Goal: Task Accomplishment & Management: Manage account settings

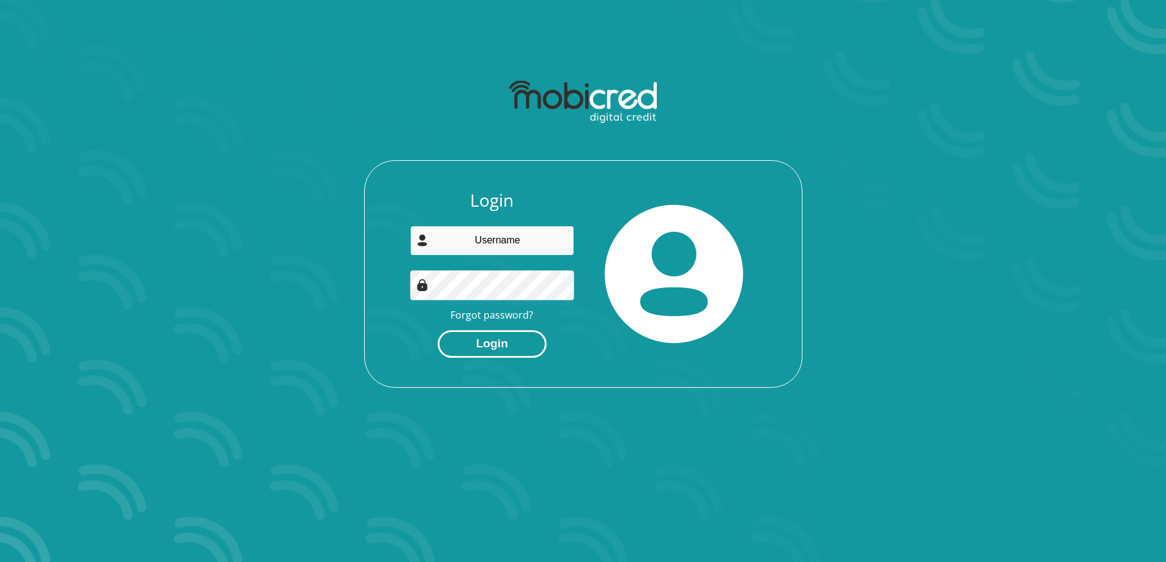
type input "edward.hulley@hotmail.com"
click at [517, 338] on button "Login" at bounding box center [492, 345] width 109 height 28
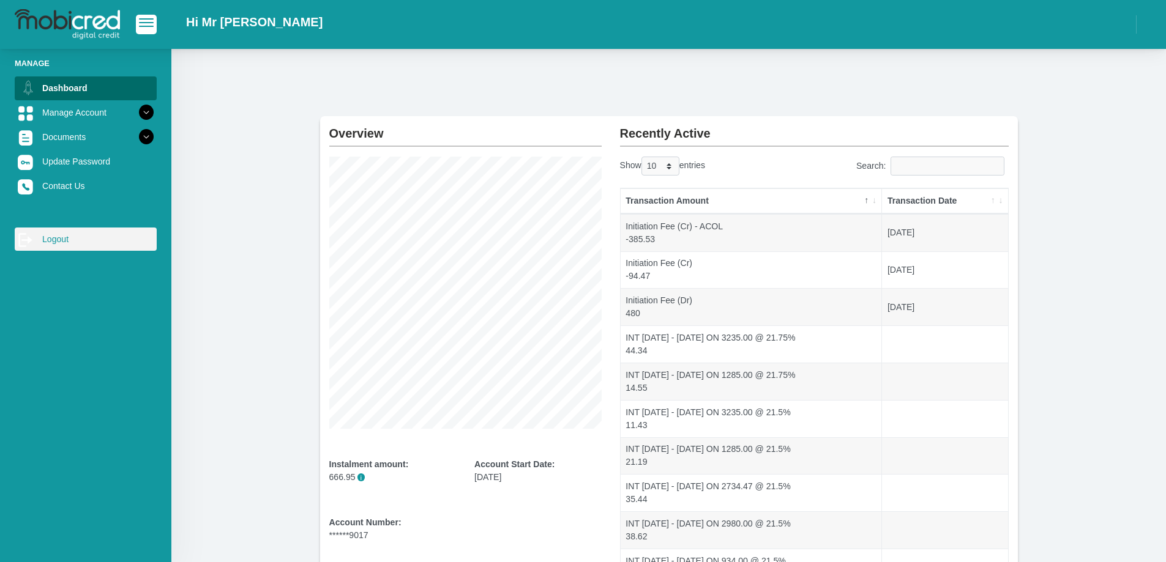
click at [68, 236] on link "log out Logout" at bounding box center [86, 239] width 142 height 23
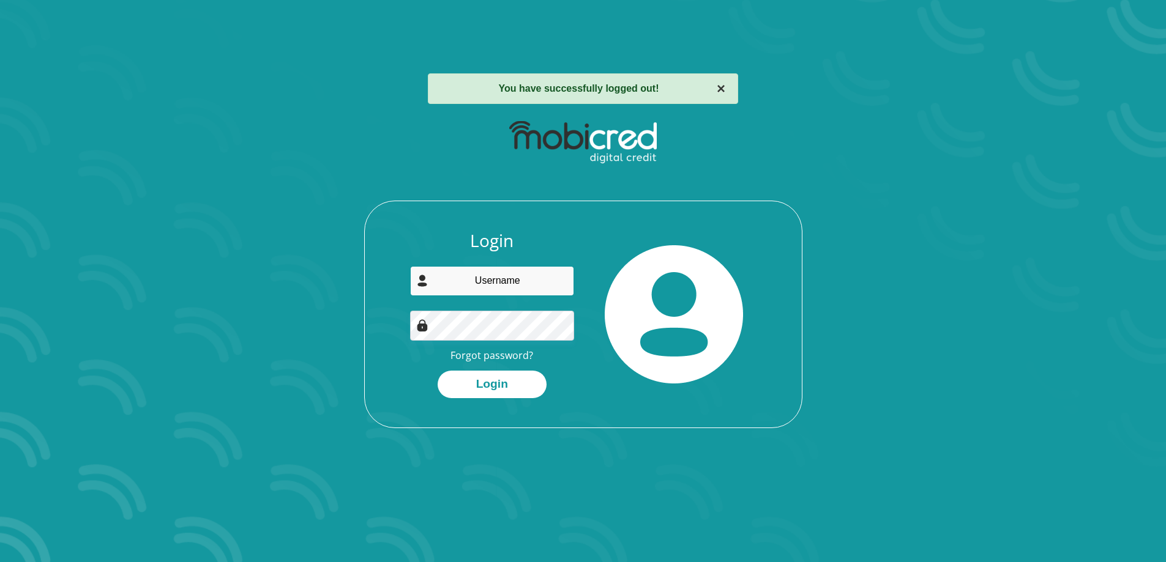
type input "[PERSON_NAME][EMAIL_ADDRESS][PERSON_NAME][DOMAIN_NAME]"
click at [720, 87] on button "×" at bounding box center [721, 88] width 9 height 15
